Goal: Consume media (video, audio): Consume media (video, audio)

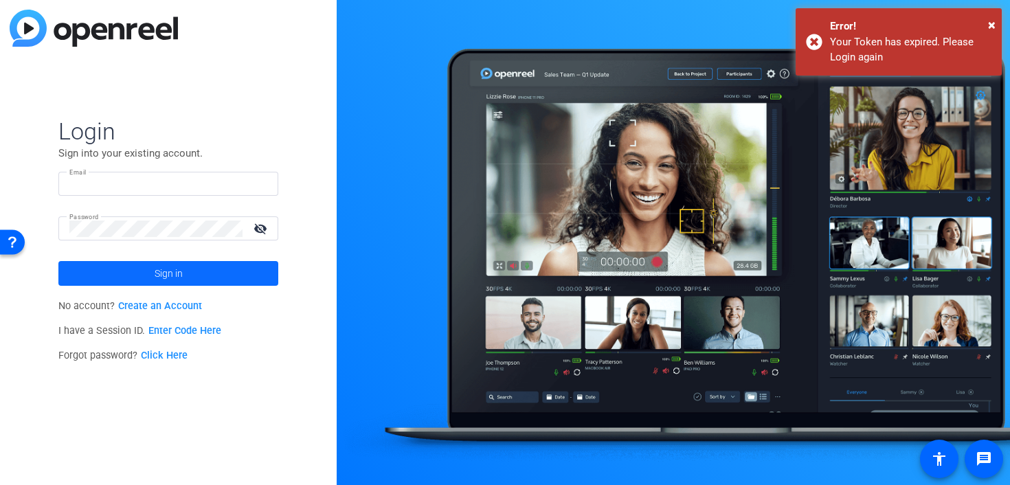
type input "[EMAIL_ADDRESS][DOMAIN_NAME]"
click at [223, 278] on span at bounding box center [168, 273] width 220 height 33
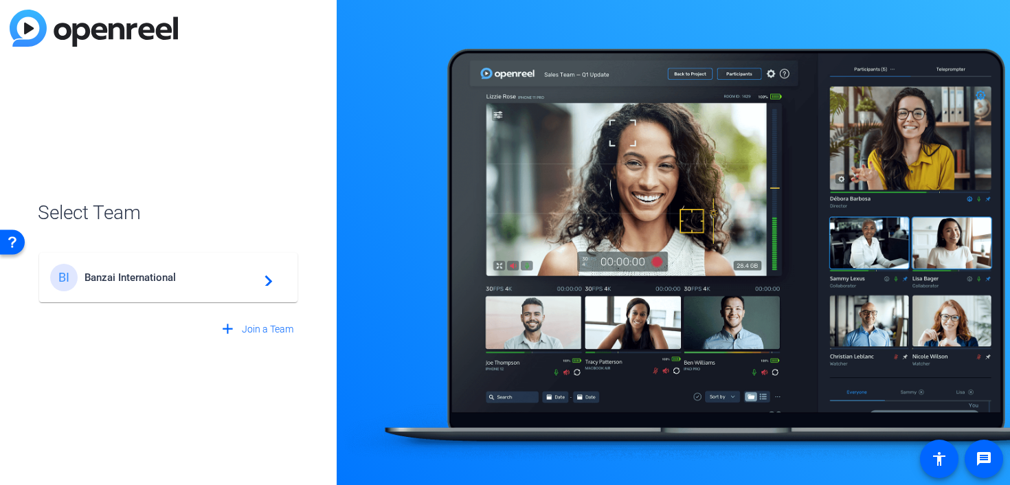
click at [210, 285] on div "BI Banzai International navigate_next" at bounding box center [168, 277] width 236 height 27
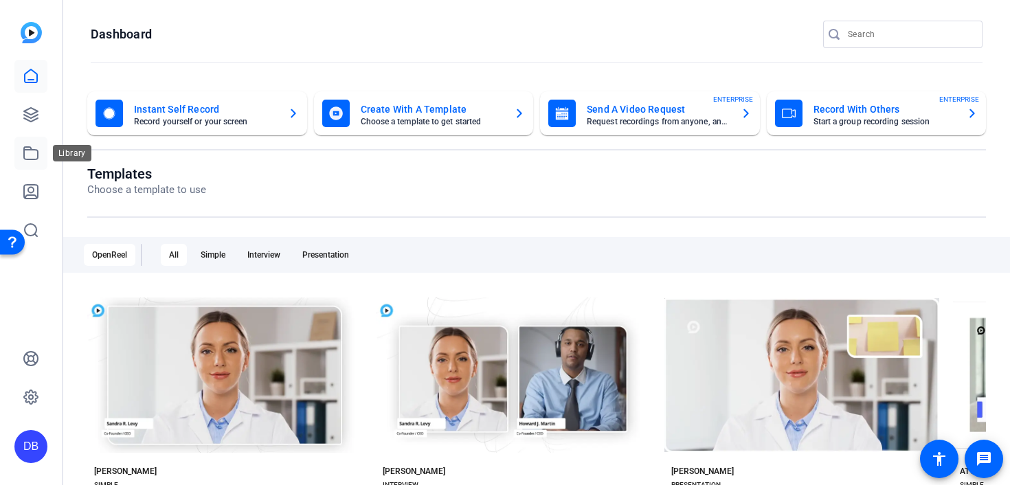
click at [32, 159] on icon at bounding box center [31, 153] width 16 height 16
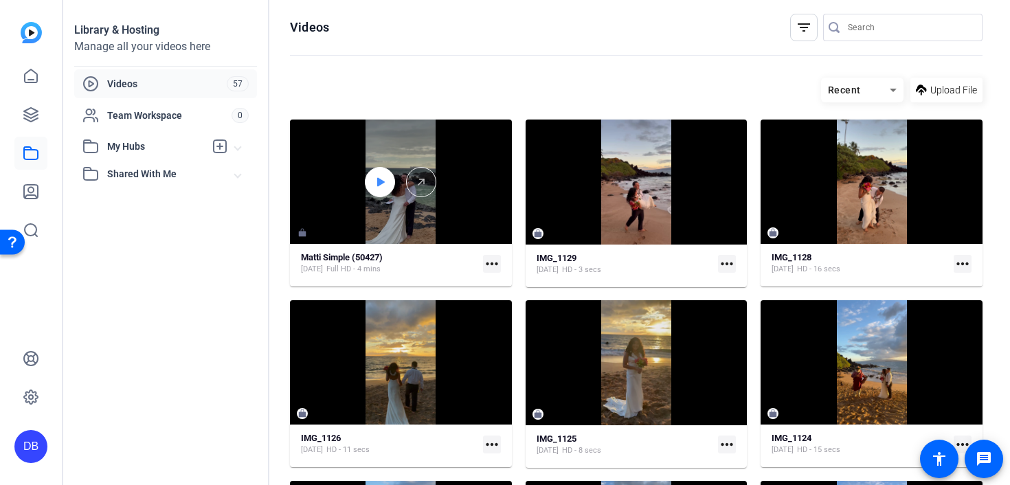
click at [374, 188] on div at bounding box center [380, 182] width 30 height 30
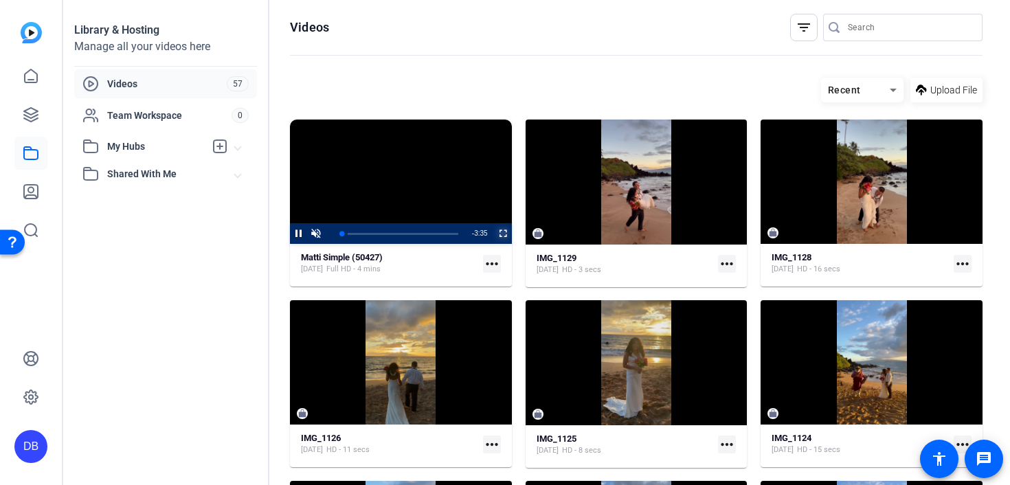
click at [495, 231] on span "Video Player" at bounding box center [495, 233] width 0 height 21
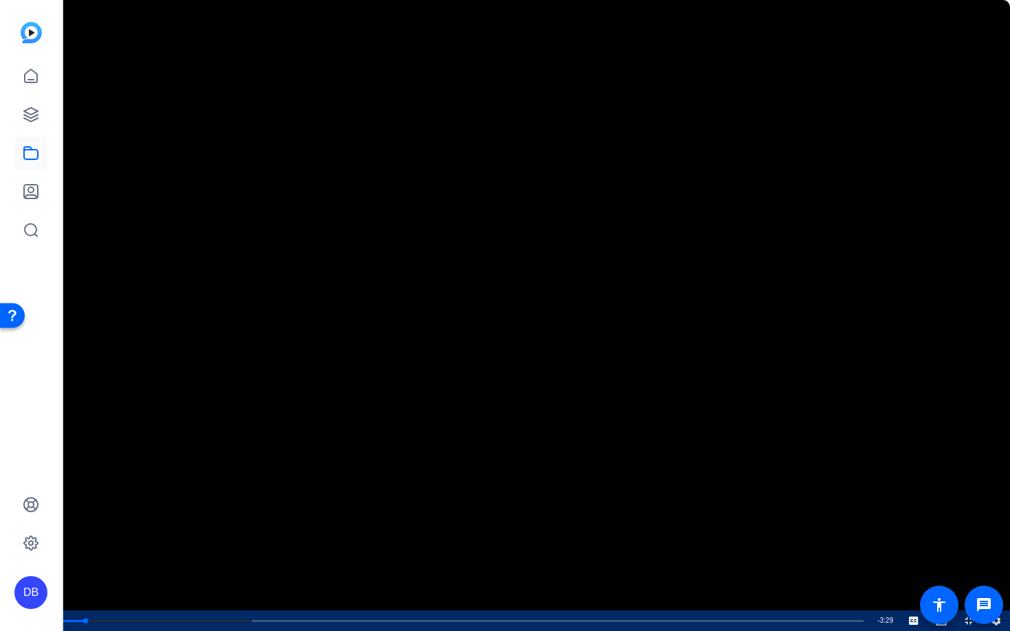
click at [997, 484] on icon "Video Player" at bounding box center [996, 621] width 11 height 16
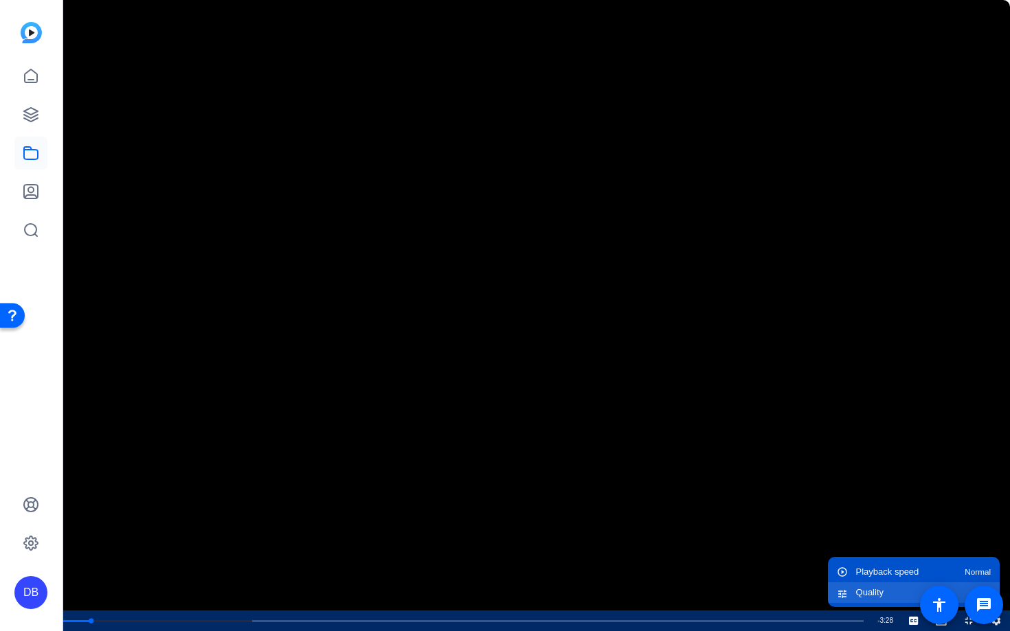
click at [961, 484] on div "Quality Auto" at bounding box center [923, 592] width 135 height 9
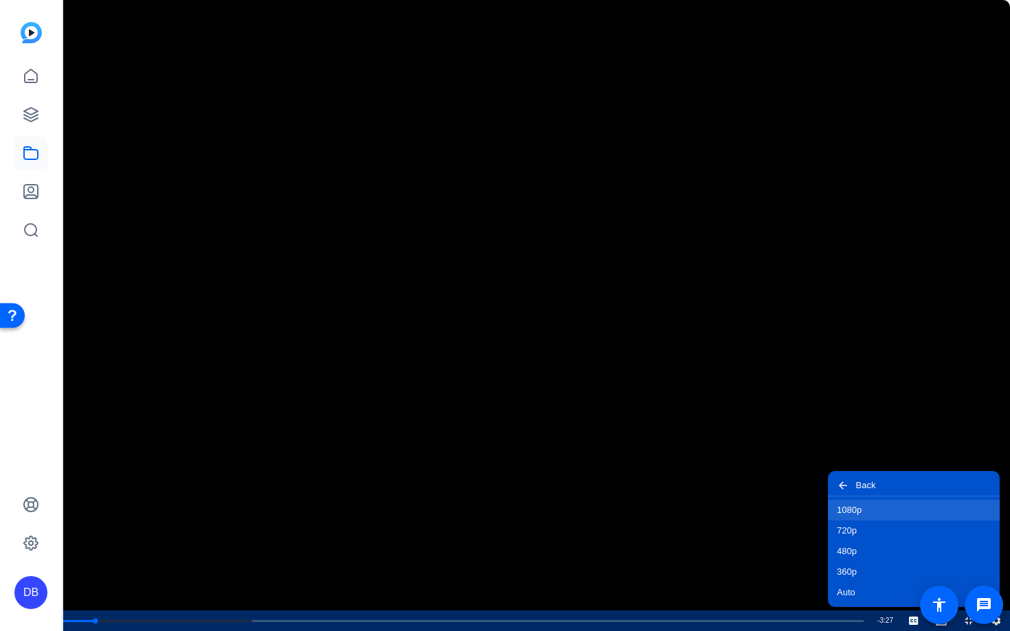
click at [903, 484] on button "1080p" at bounding box center [914, 510] width 172 height 21
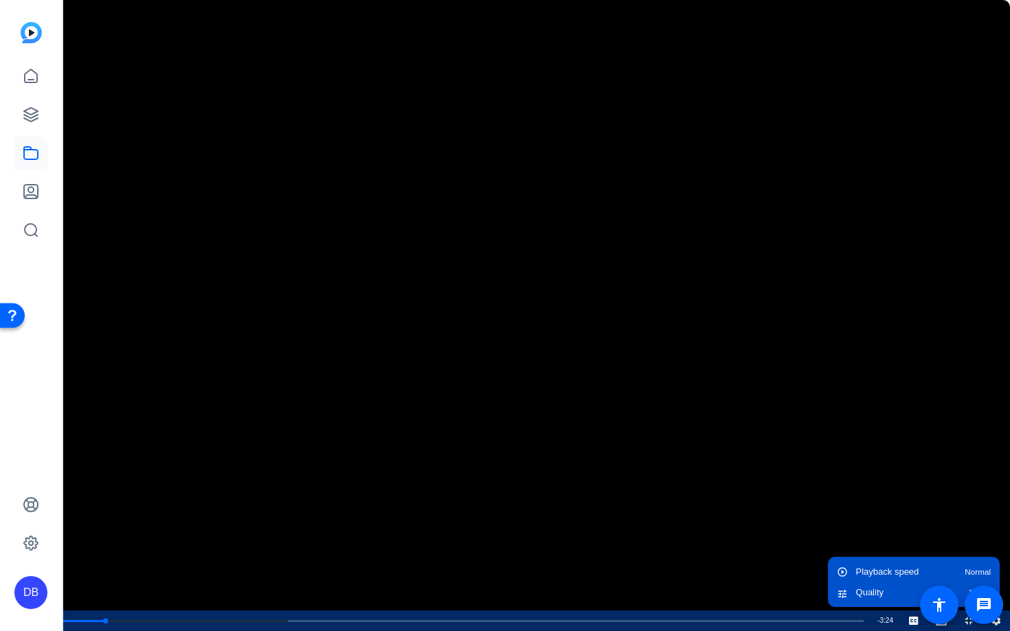
click at [868, 472] on video "Video Player" at bounding box center [505, 315] width 1010 height 631
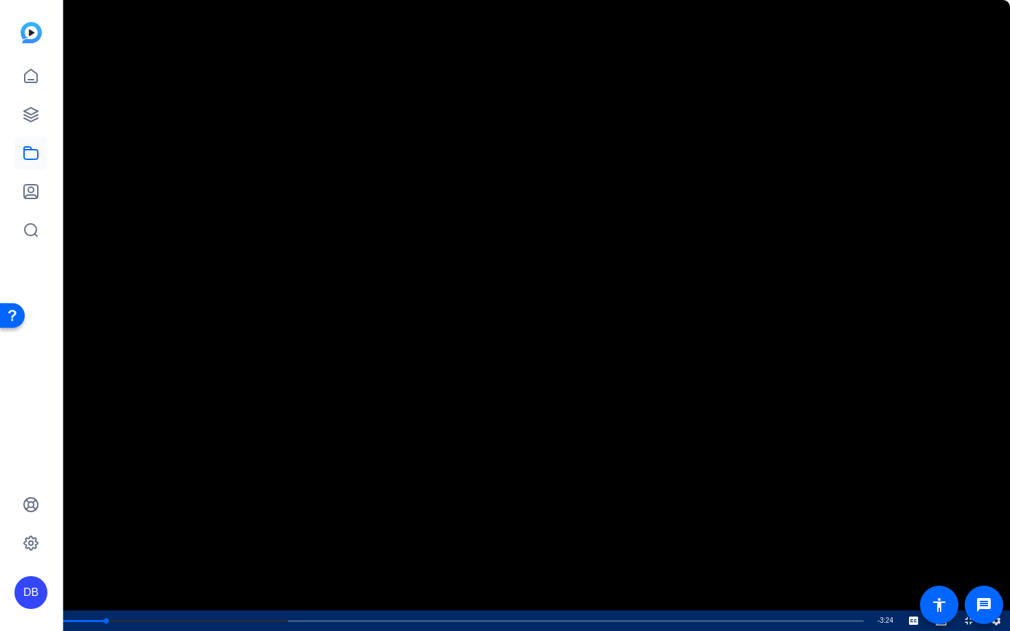
click at [0, 484] on span "Video Player" at bounding box center [0, 621] width 0 height 21
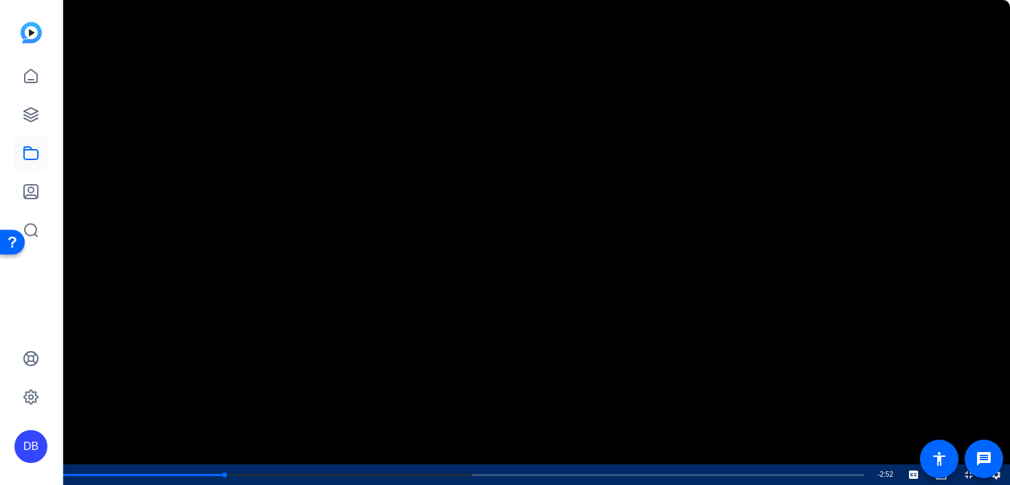
click at [996, 471] on icon "Video Player" at bounding box center [996, 475] width 8 height 9
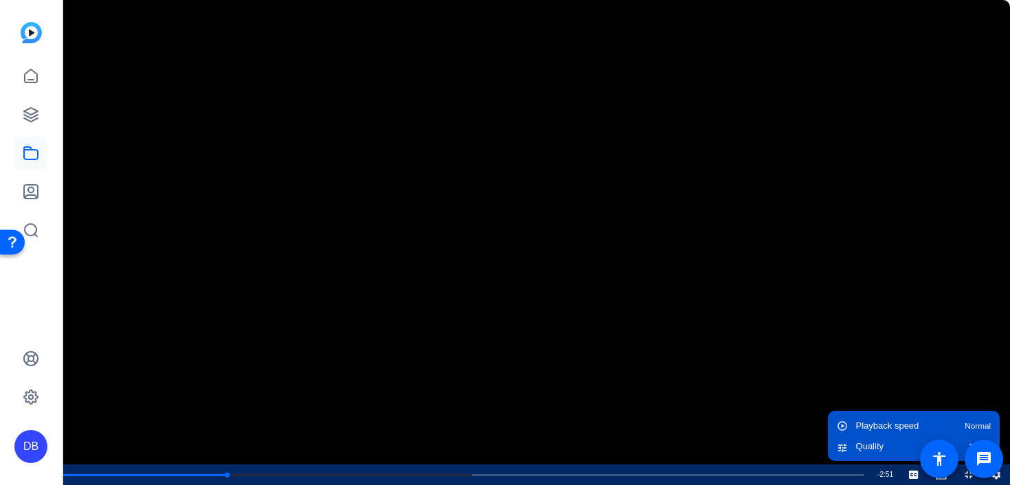
click at [895, 345] on video "Video Player" at bounding box center [505, 242] width 1010 height 485
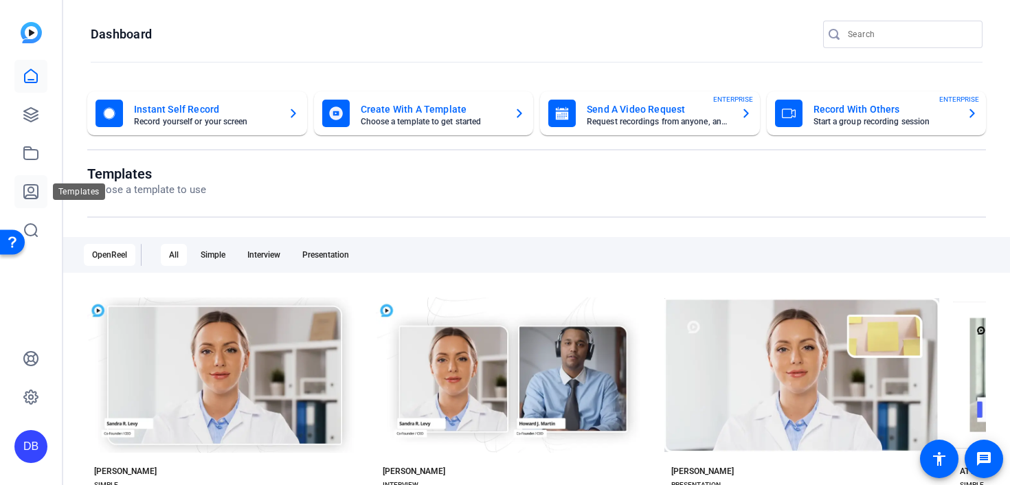
click at [37, 192] on icon at bounding box center [31, 192] width 14 height 14
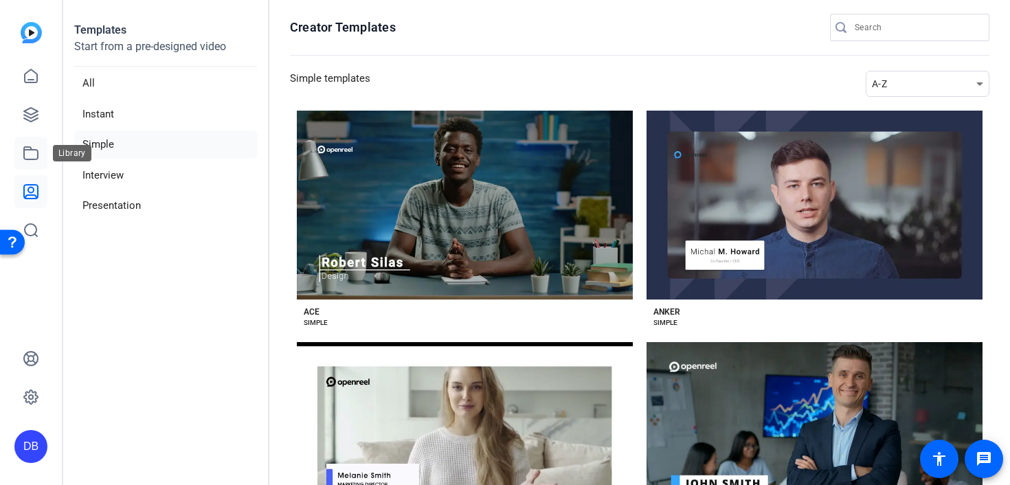
click at [26, 158] on icon at bounding box center [31, 153] width 16 height 16
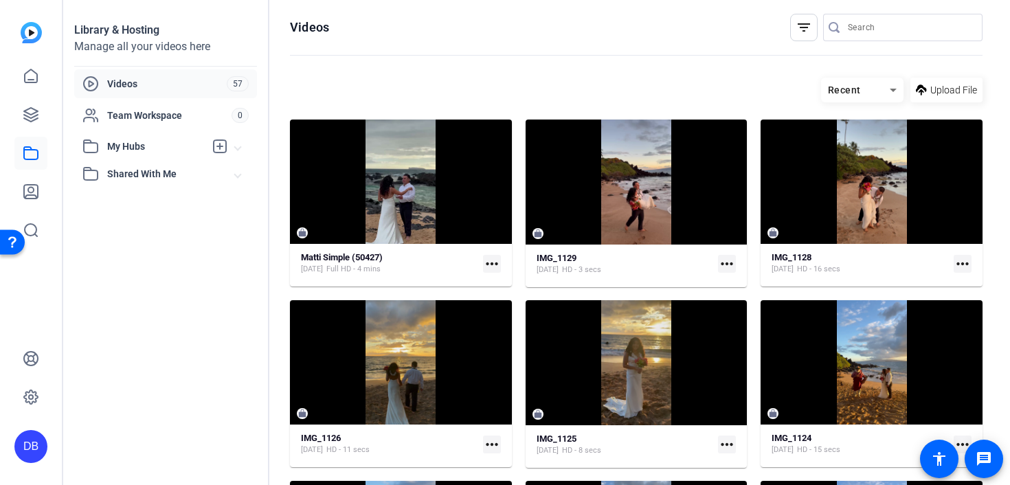
click at [495, 264] on mat-icon "more_horiz" at bounding box center [492, 264] width 18 height 18
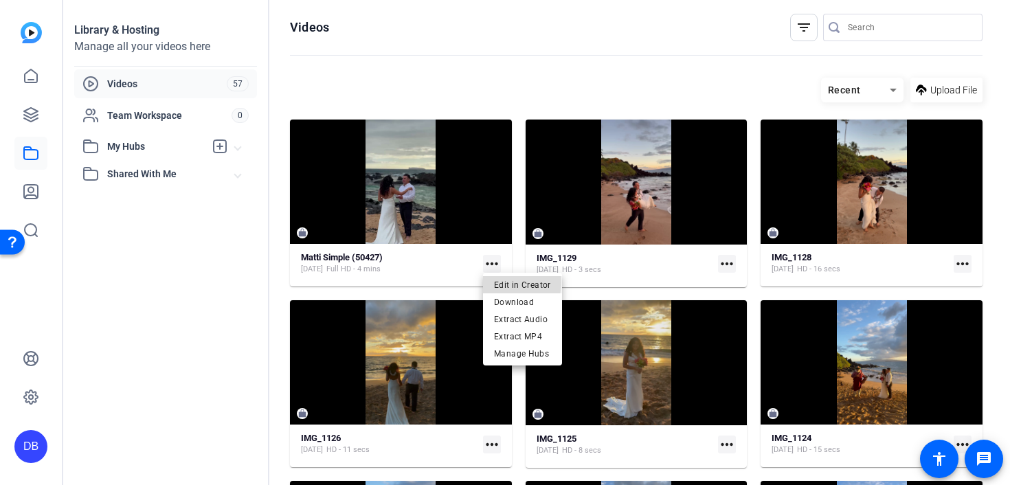
click at [504, 283] on span "Edit in Creator" at bounding box center [522, 284] width 57 height 16
